Goal: Navigation & Orientation: Find specific page/section

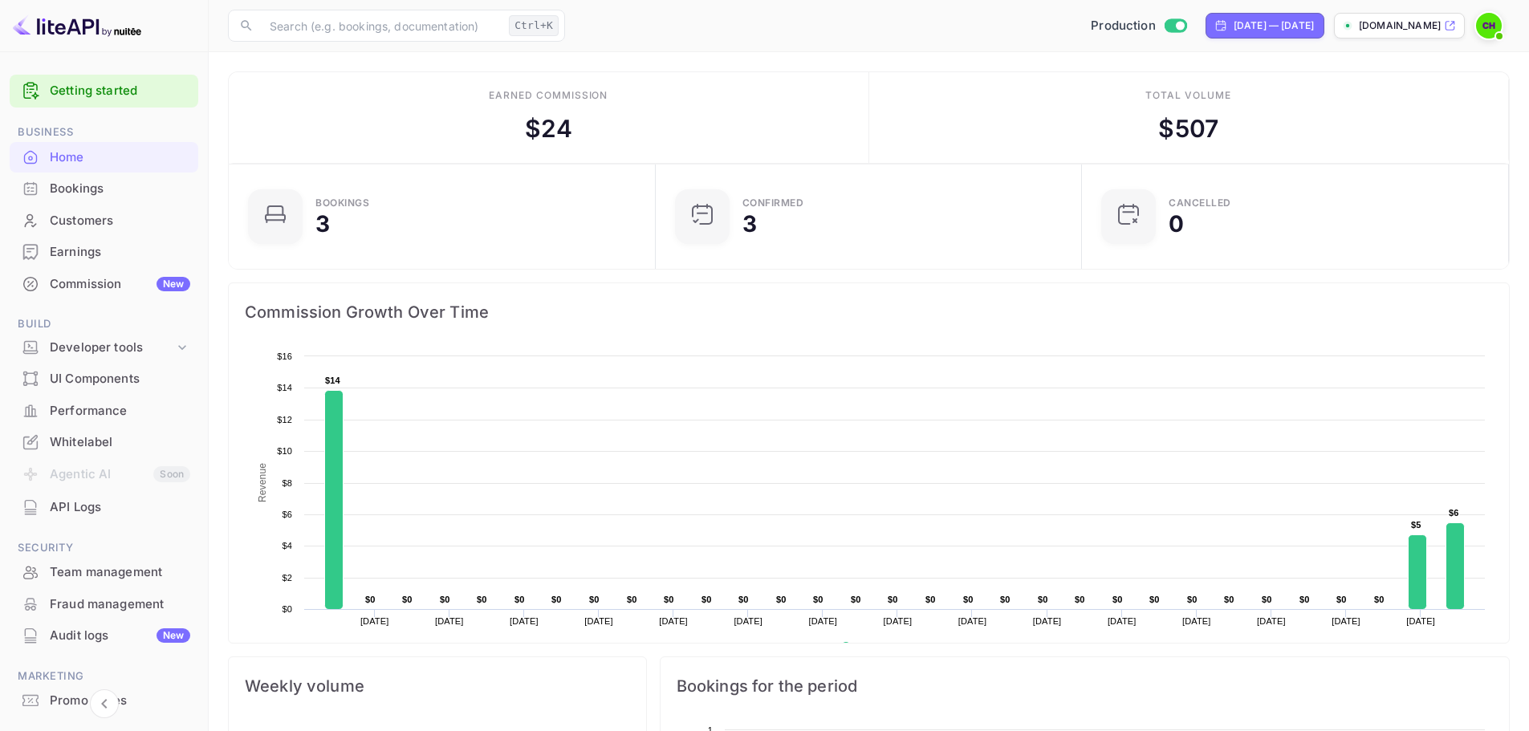
click at [60, 189] on div "Bookings" at bounding box center [120, 189] width 140 height 18
click at [74, 439] on div "Whitelabel" at bounding box center [120, 443] width 140 height 18
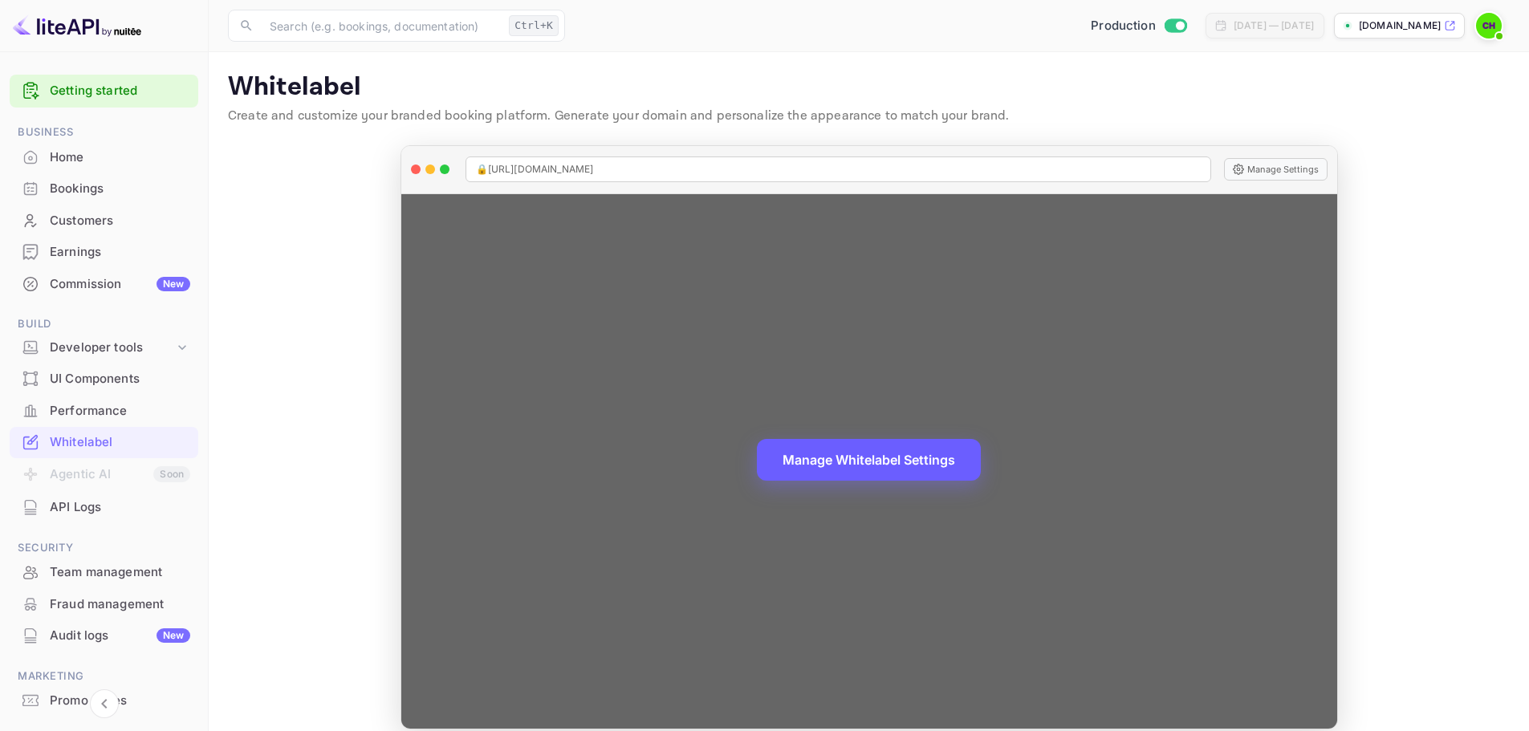
click at [862, 462] on button "Manage Whitelabel Settings" at bounding box center [869, 460] width 224 height 42
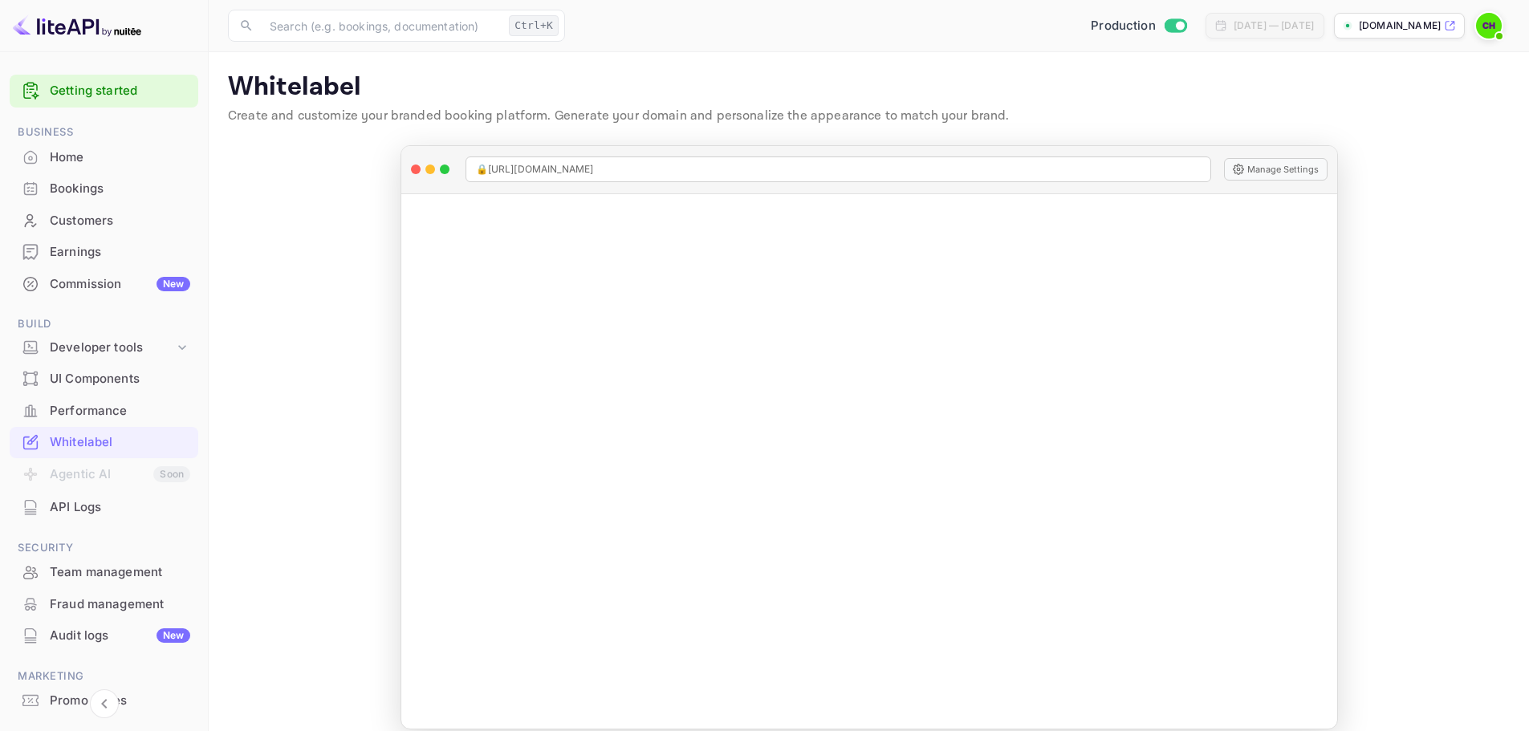
click at [87, 218] on div "Customers" at bounding box center [120, 221] width 140 height 18
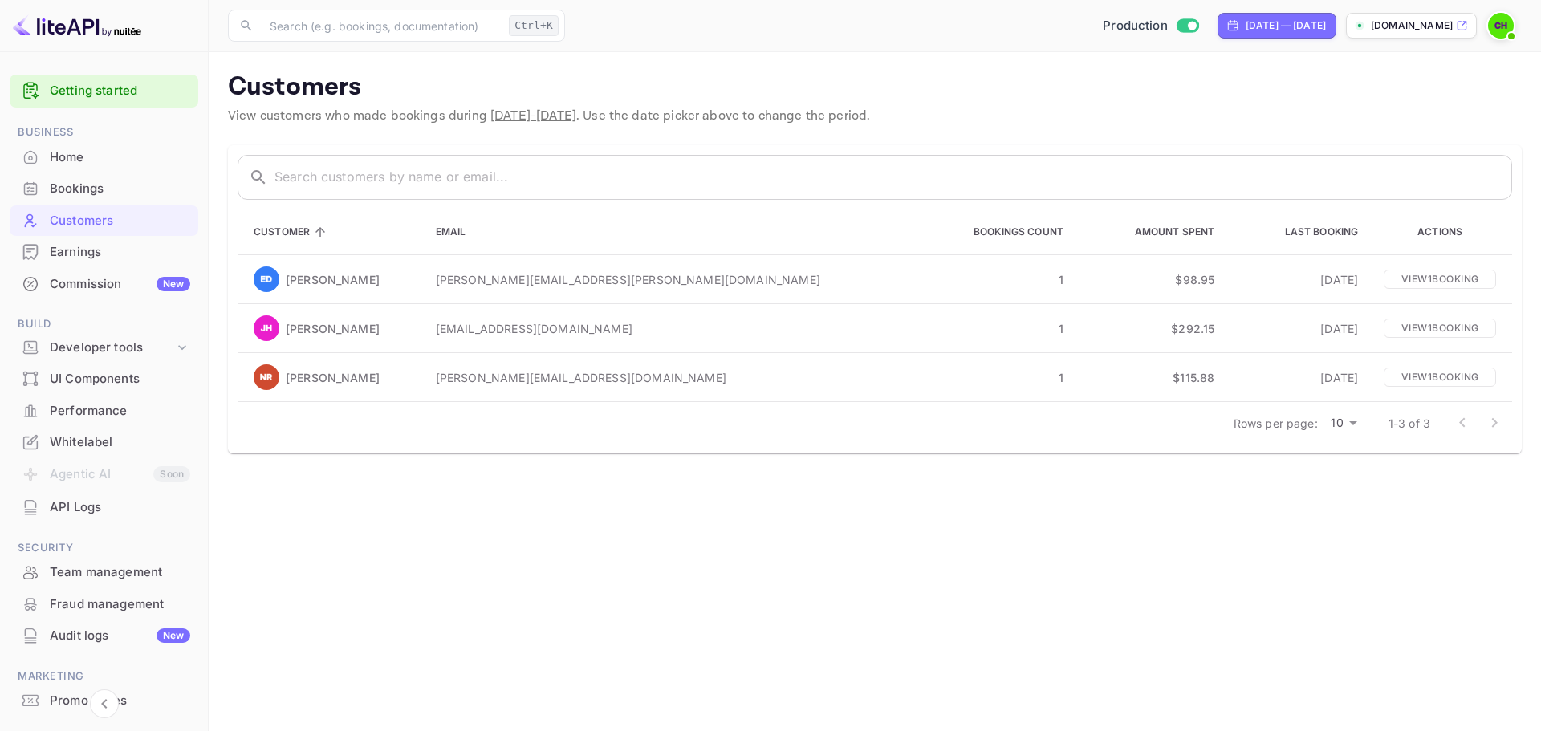
click at [79, 153] on div "Home" at bounding box center [120, 158] width 140 height 18
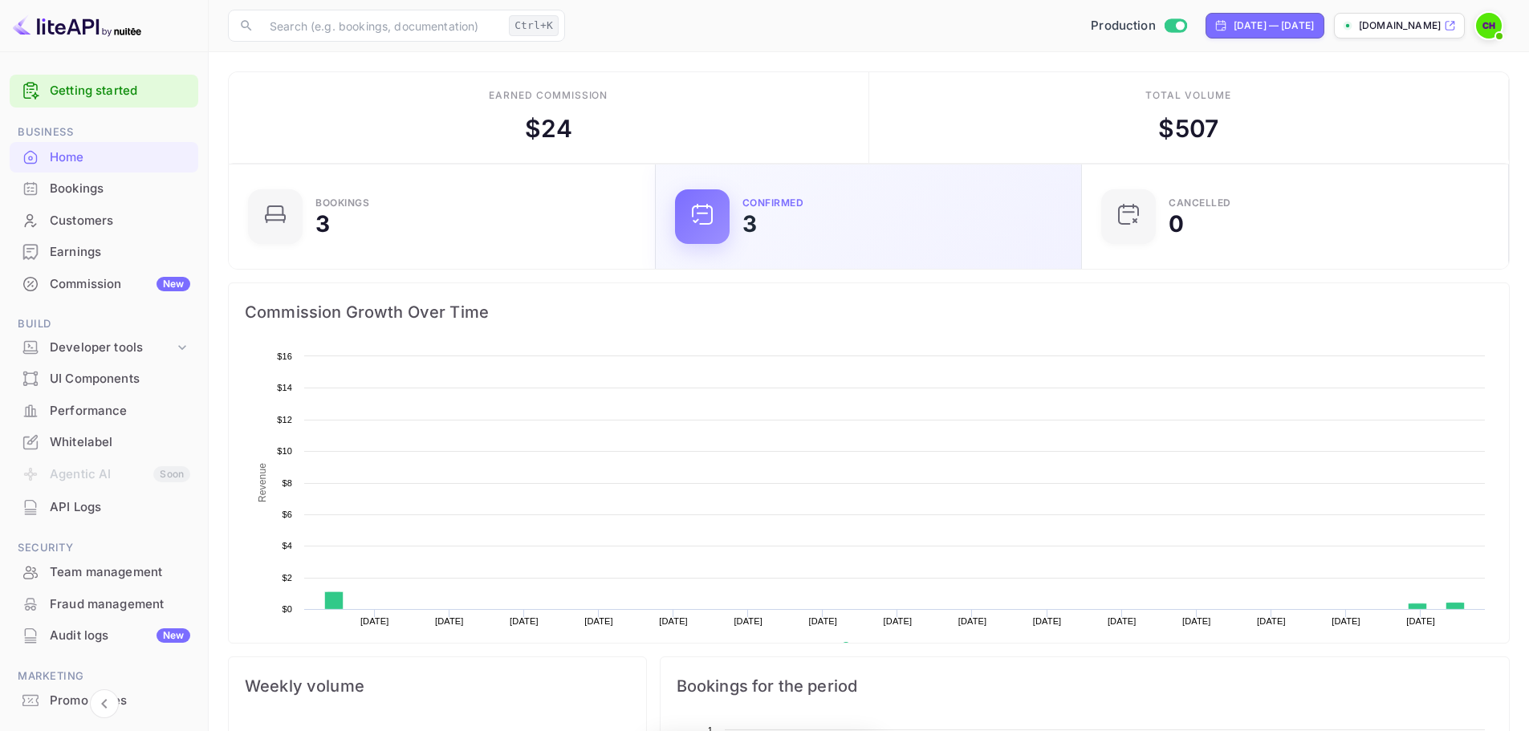
scroll to position [249, 405]
